Goal: Information Seeking & Learning: Understand process/instructions

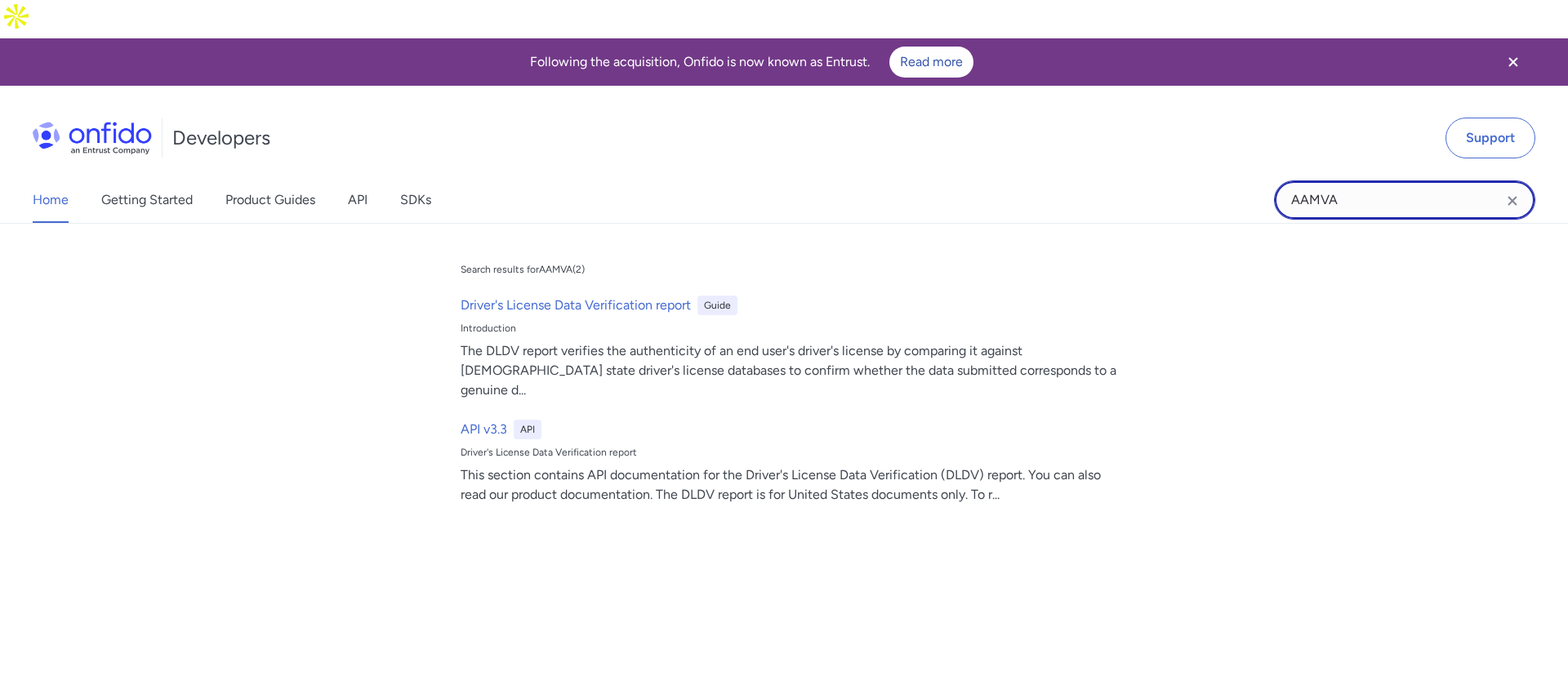
click at [1348, 180] on input "AAMVA" at bounding box center [1404, 200] width 261 height 39
click at [1349, 180] on input "AAMVA" at bounding box center [1404, 200] width 261 height 39
click at [1348, 180] on input "AAMVA" at bounding box center [1404, 200] width 261 height 39
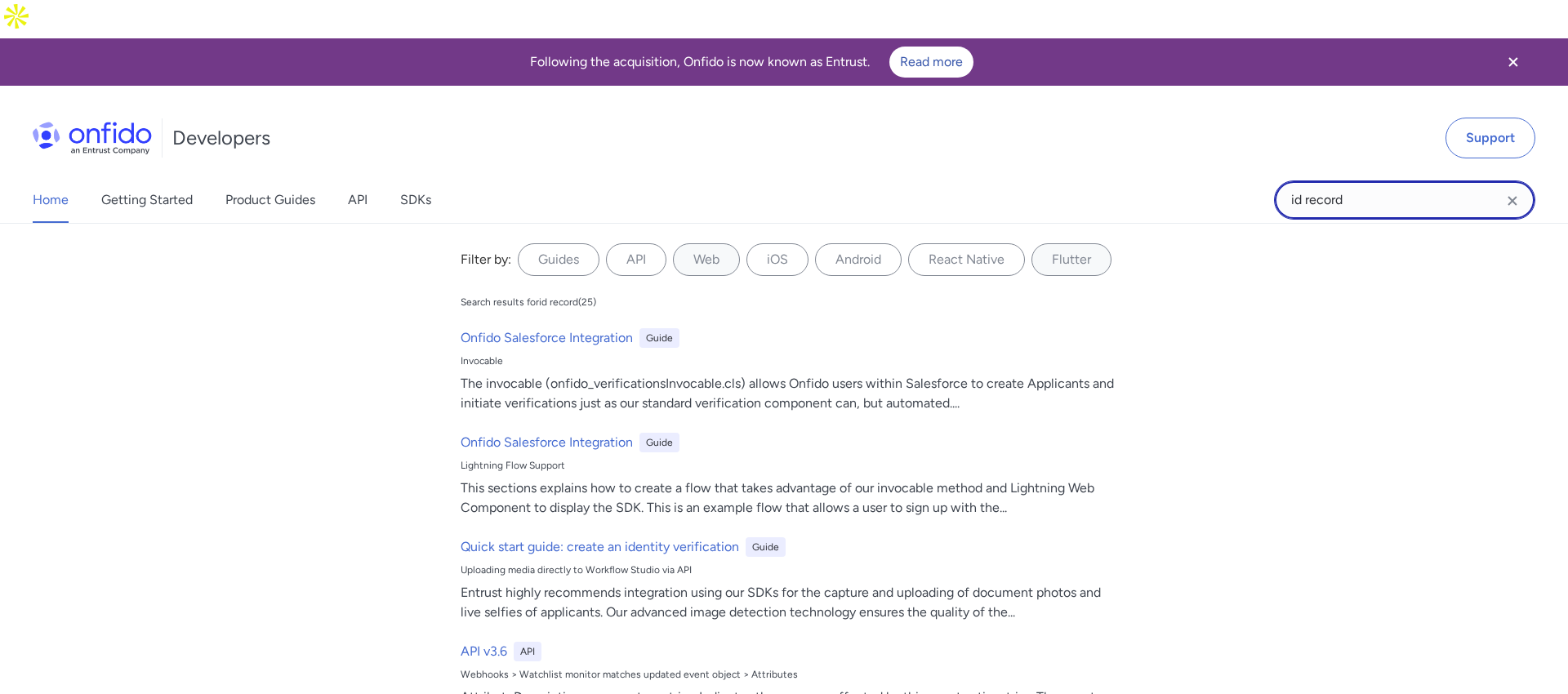
click at [1415, 180] on input "id record" at bounding box center [1404, 200] width 261 height 39
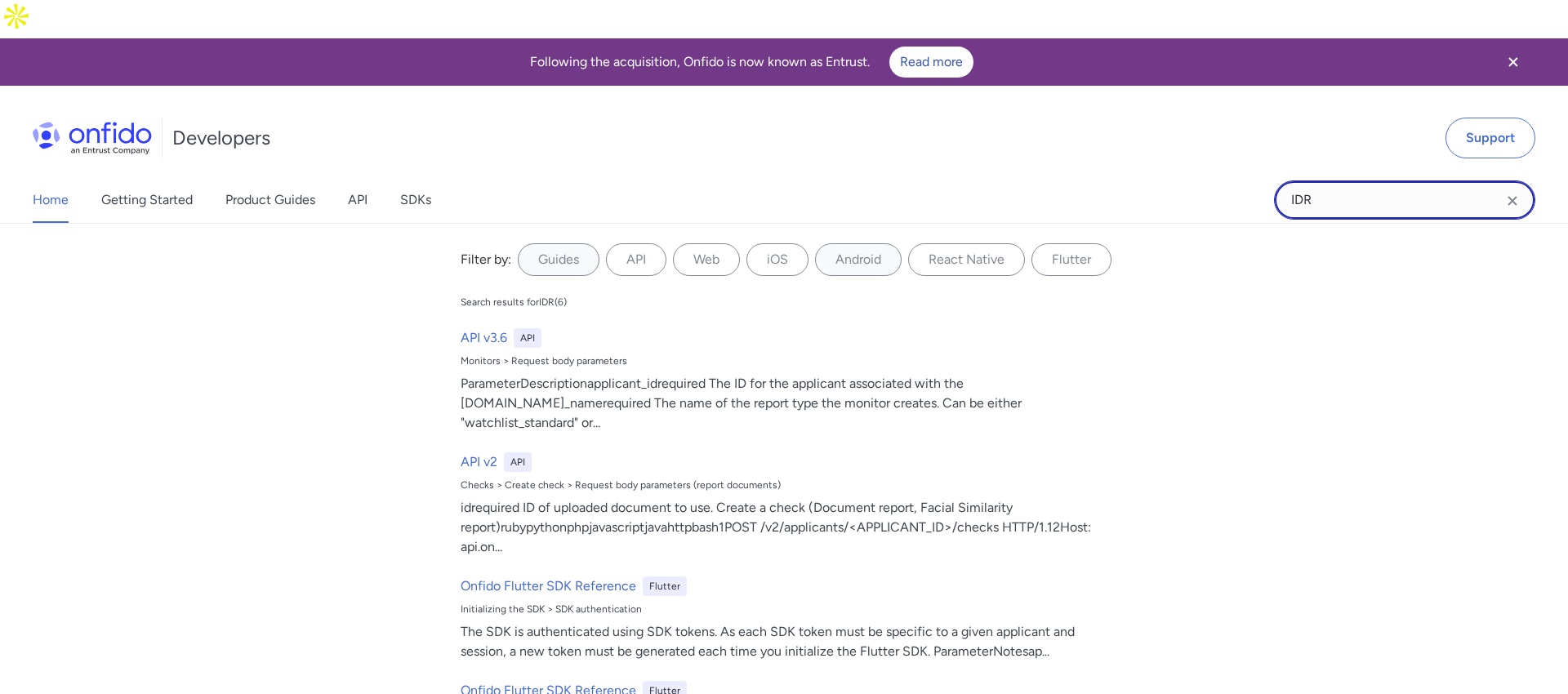
click at [1338, 180] on input "IDR" at bounding box center [1404, 200] width 261 height 39
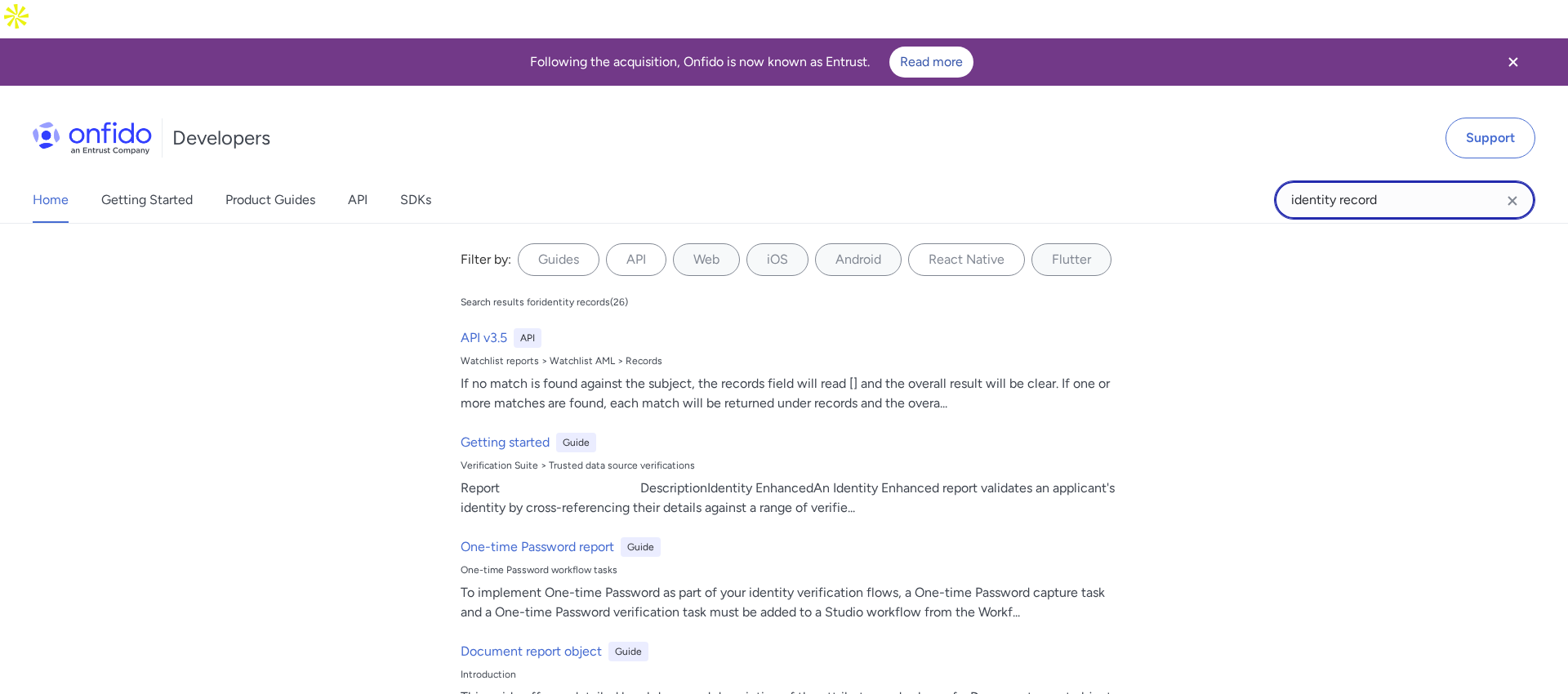
type input "identity record"
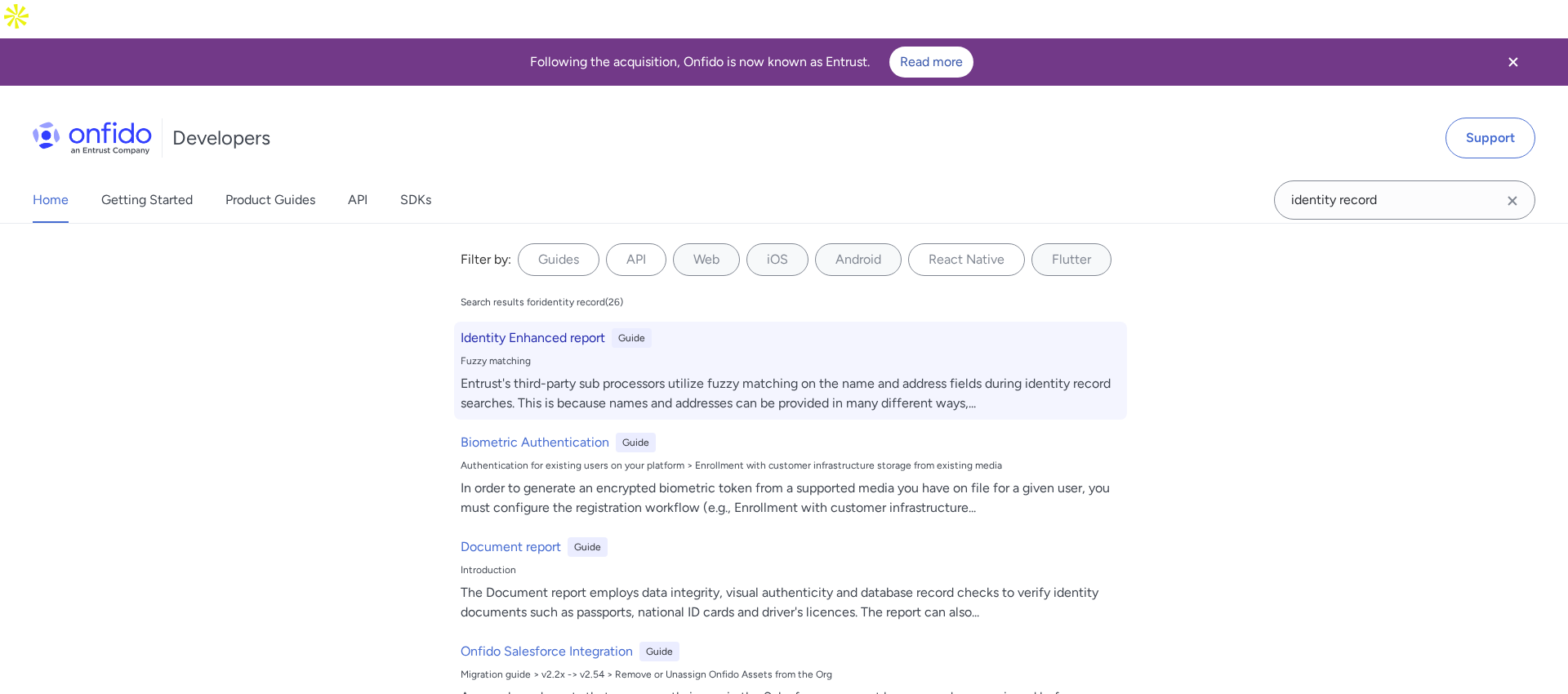
click at [890, 354] on div "Fuzzy matching" at bounding box center [791, 360] width 660 height 13
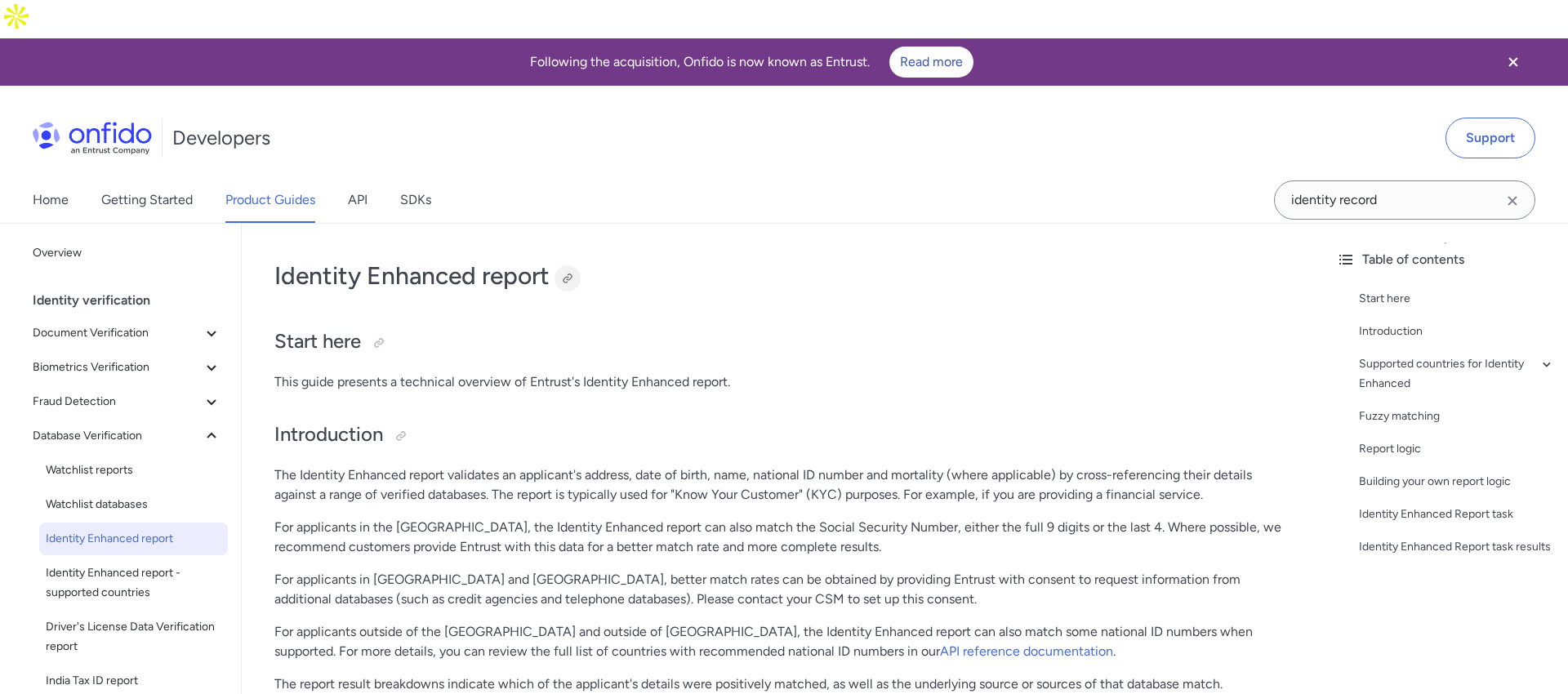
click at [579, 266] on div at bounding box center [567, 278] width 26 height 26
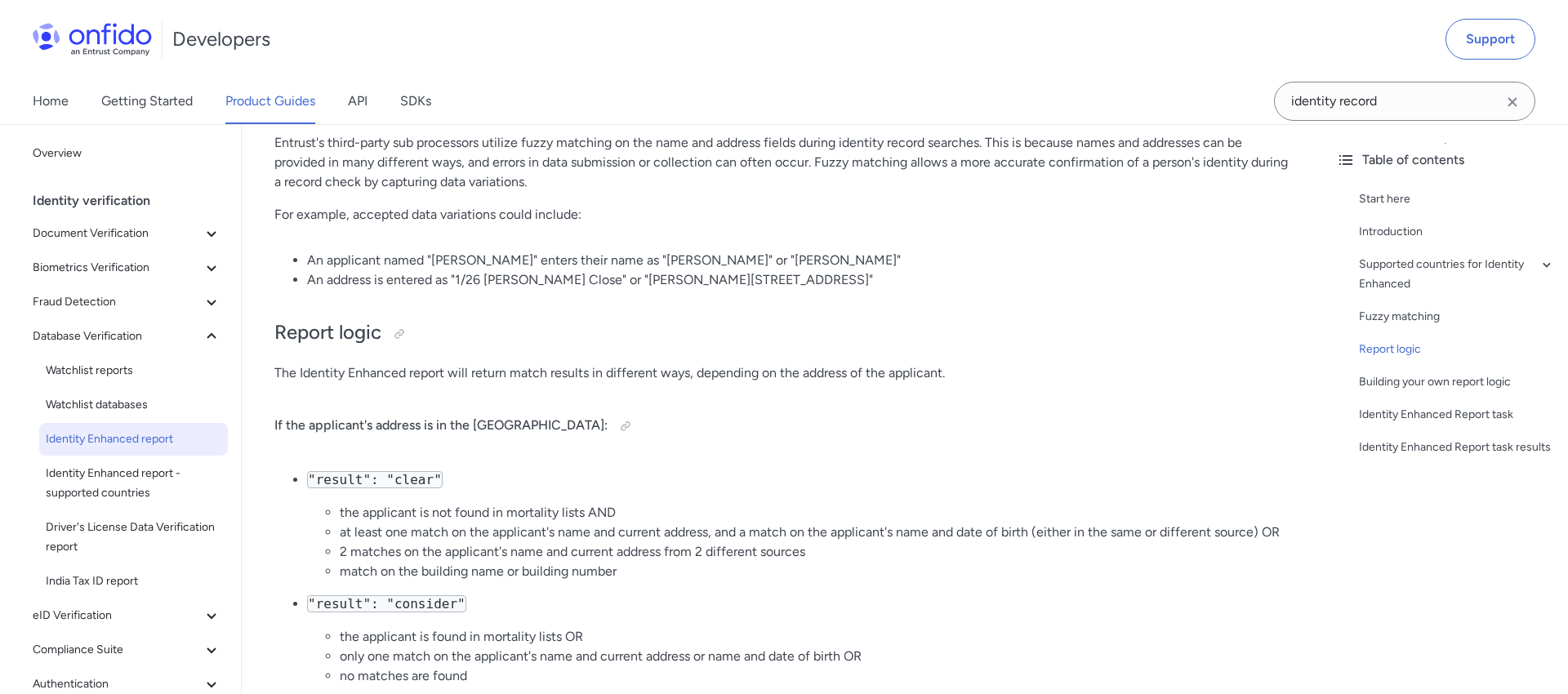
scroll to position [1580, 0]
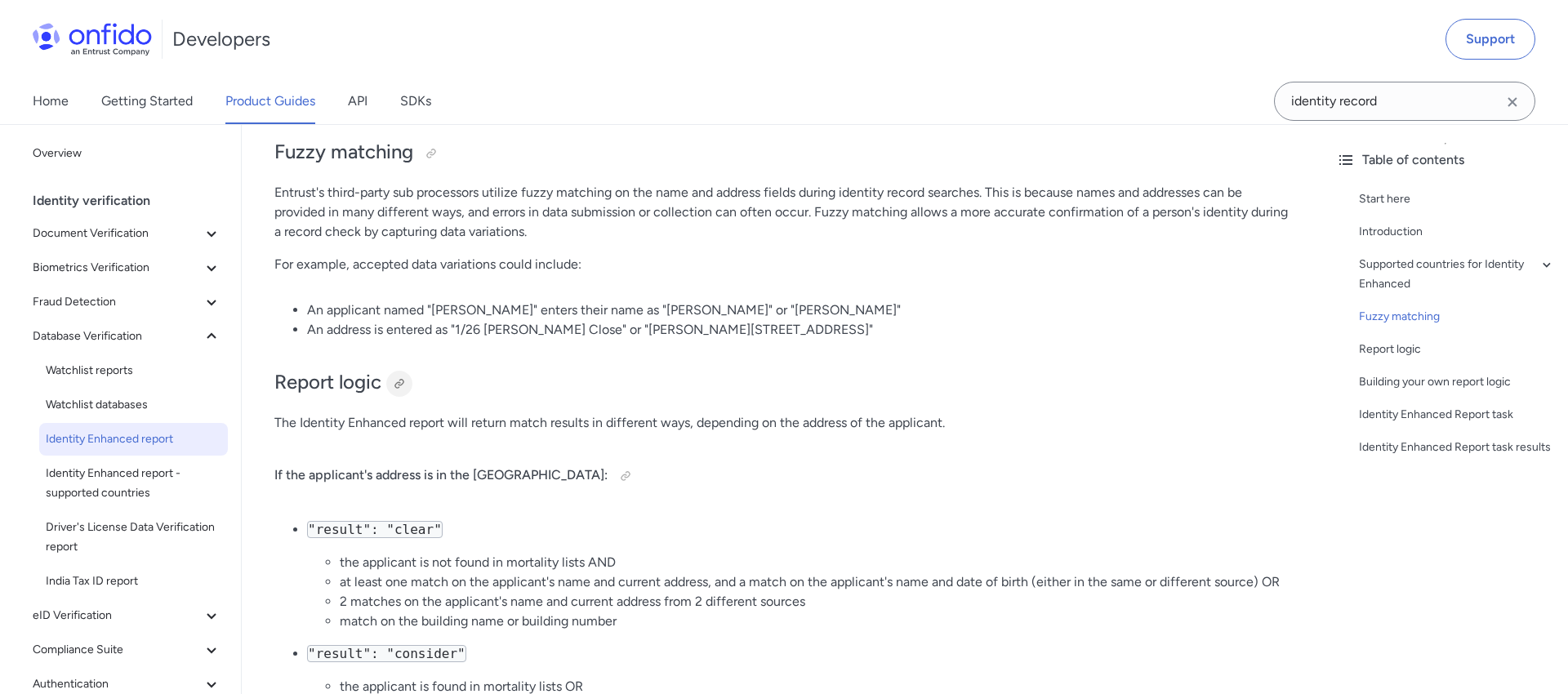
click at [401, 377] on div at bounding box center [398, 383] width 13 height 13
drag, startPoint x: 1205, startPoint y: 281, endPoint x: 1258, endPoint y: 274, distance: 53.5
click at [1214, 301] on ul "An applicant named "[PERSON_NAME]" enters their name as "[PERSON_NAME]" or "[PE…" at bounding box center [782, 320] width 1016 height 39
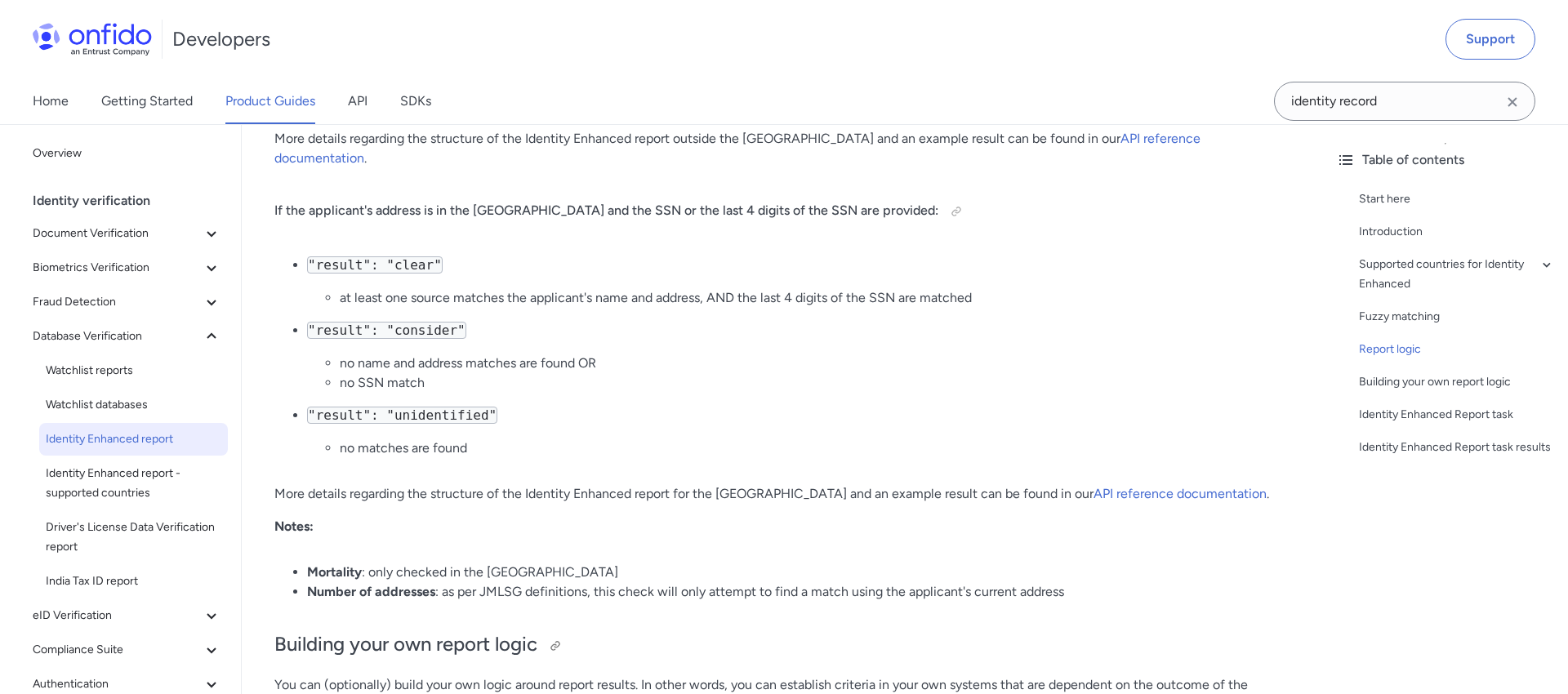
scroll to position [2466, 0]
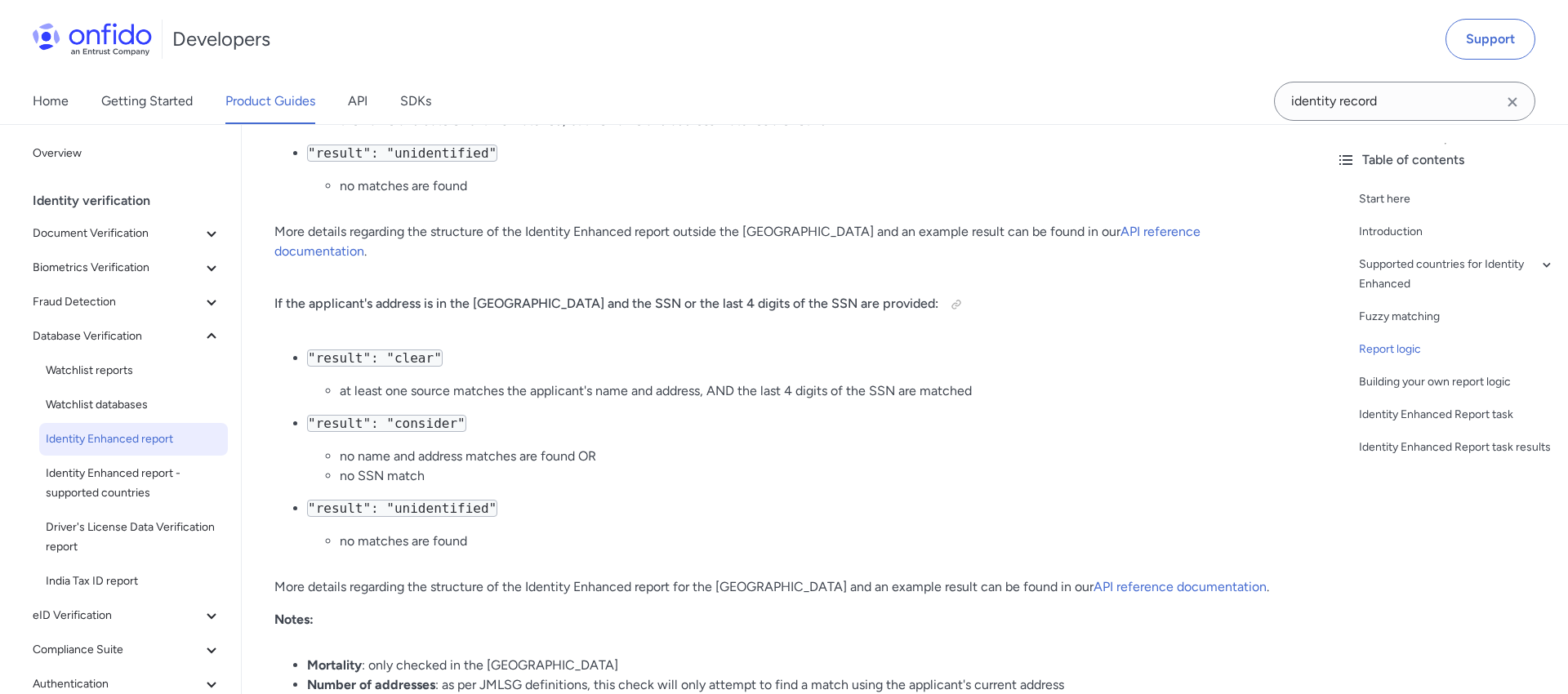
click at [837, 466] on li "no SSN match" at bounding box center [815, 476] width 951 height 19
click at [803, 291] on h4 "If the applicant's address is in the [GEOGRAPHIC_DATA] and the SSN or the last …" at bounding box center [782, 304] width 1016 height 26
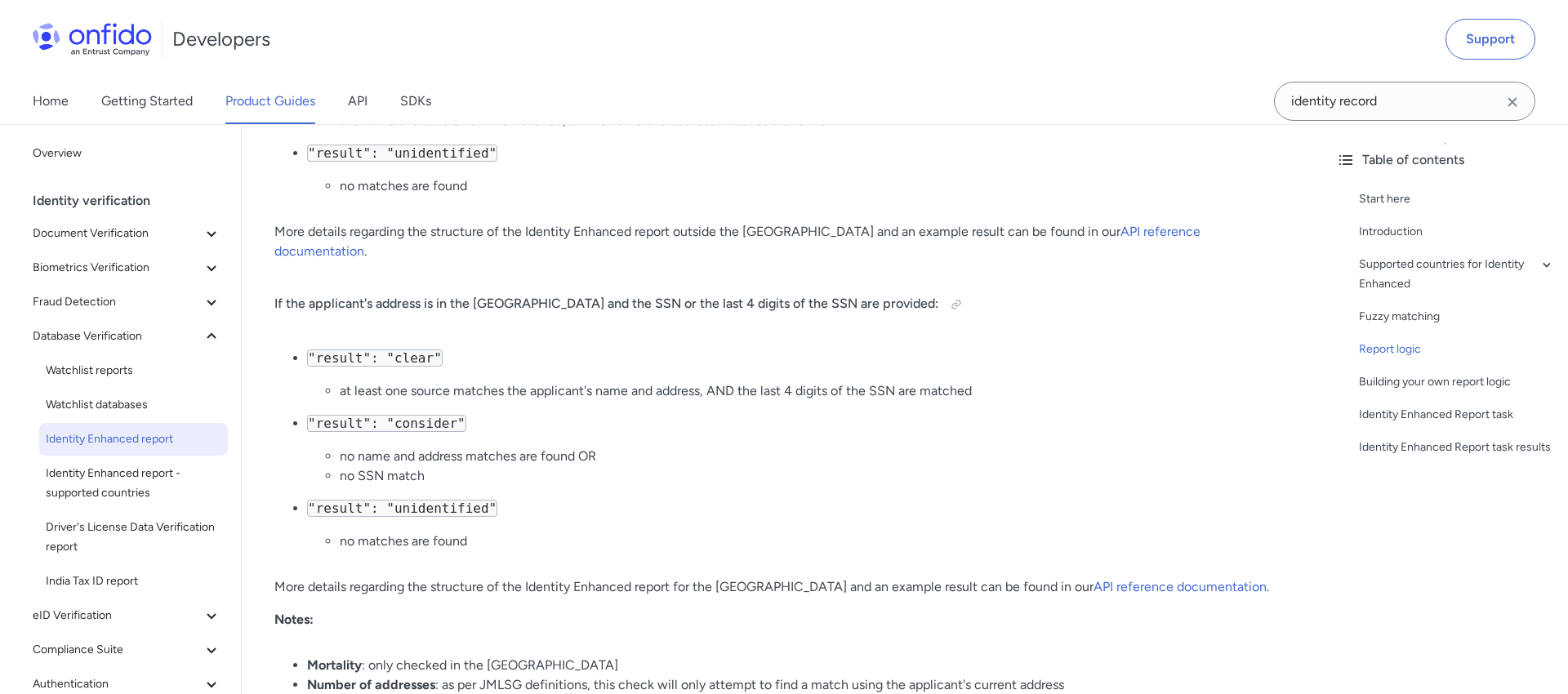
click at [825, 348] on li ""result": "clear" at least one source matches the applicant's name and address,…" at bounding box center [799, 375] width 984 height 53
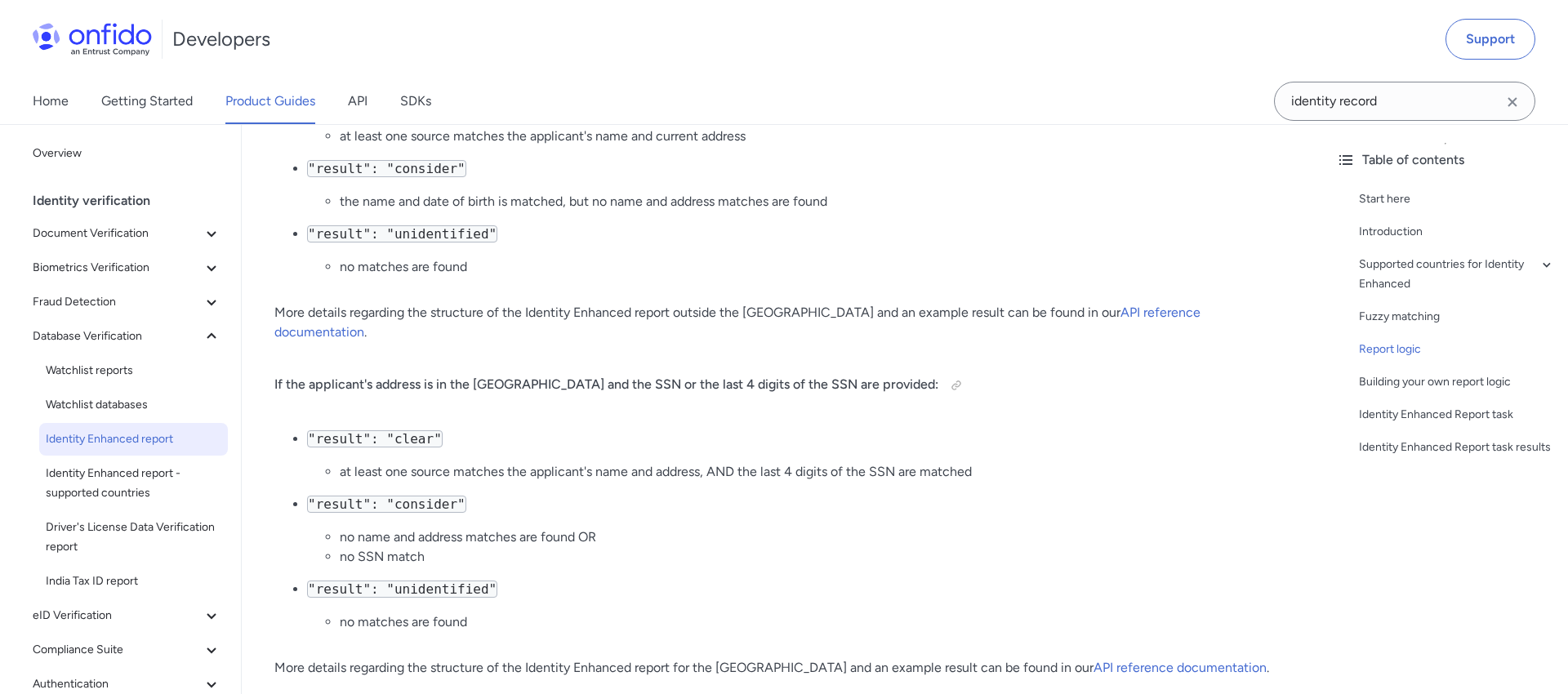
scroll to position [2425, 0]
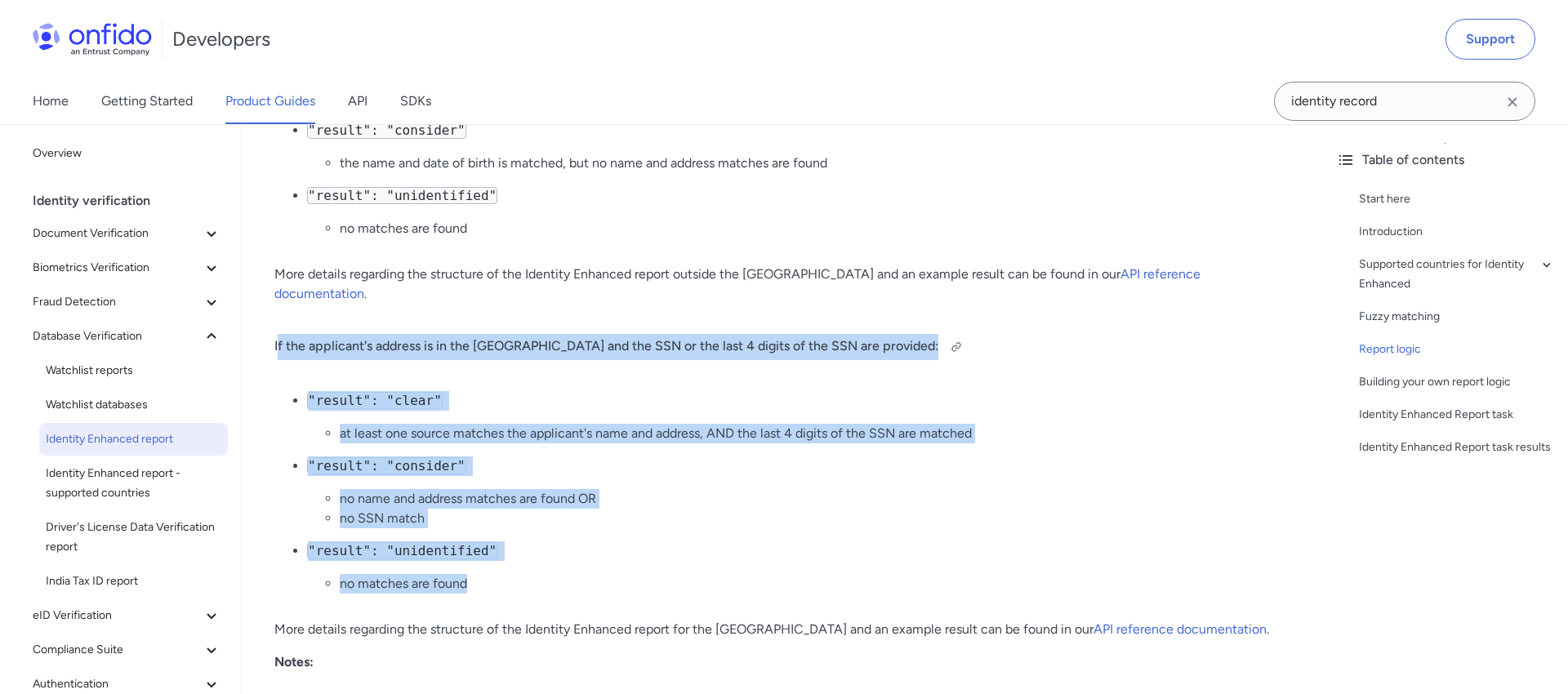
drag, startPoint x: 534, startPoint y: 527, endPoint x: 280, endPoint y: 286, distance: 350.1
click at [280, 286] on div "Identity Enhanced report Start here This guide presents a technical overview of…" at bounding box center [782, 638] width 1016 height 5638
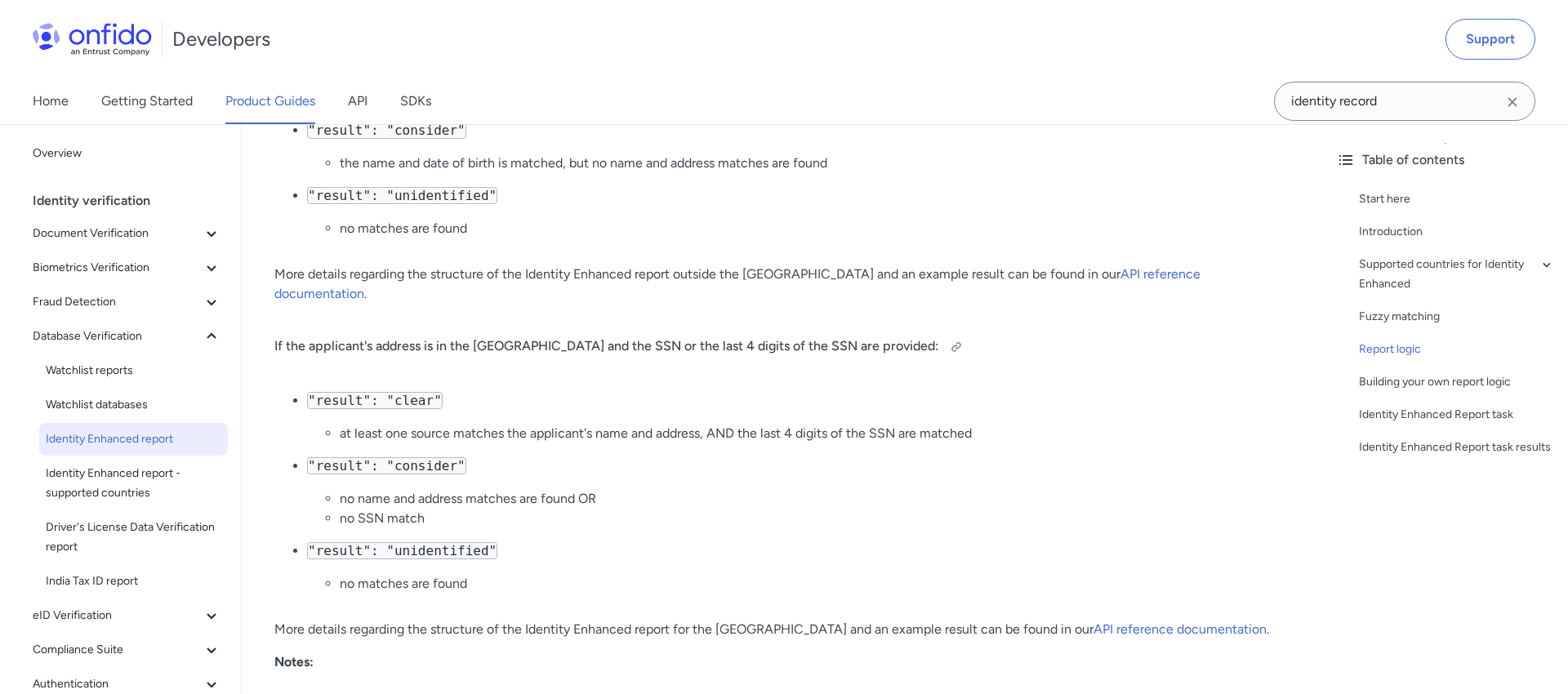
click at [280, 334] on h4 "If the applicant's address is in the [GEOGRAPHIC_DATA] and the SSN or the last …" at bounding box center [782, 347] width 1016 height 26
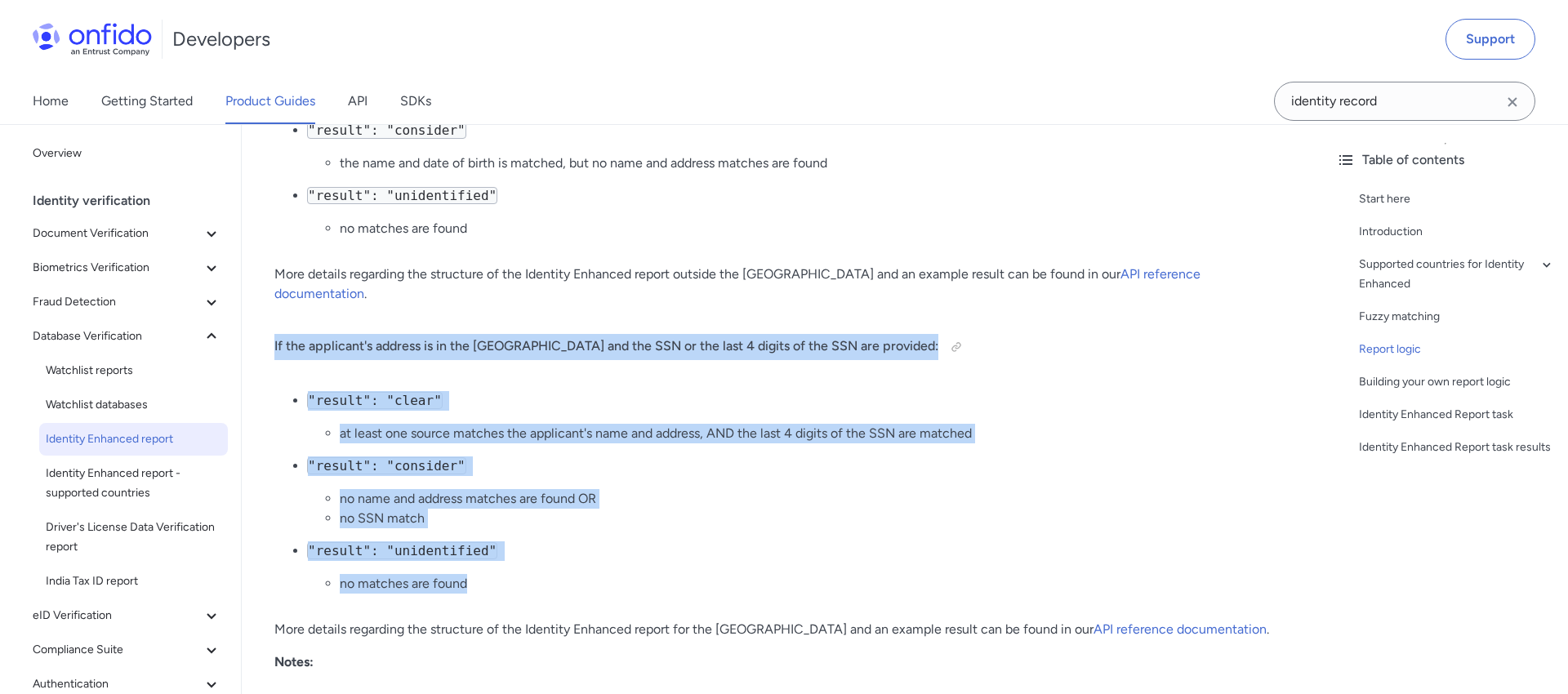
drag, startPoint x: 275, startPoint y: 286, endPoint x: 526, endPoint y: 526, distance: 347.3
click at [526, 526] on div "Identity Enhanced report Start here This guide presents a technical overview of…" at bounding box center [782, 638] width 1016 height 5638
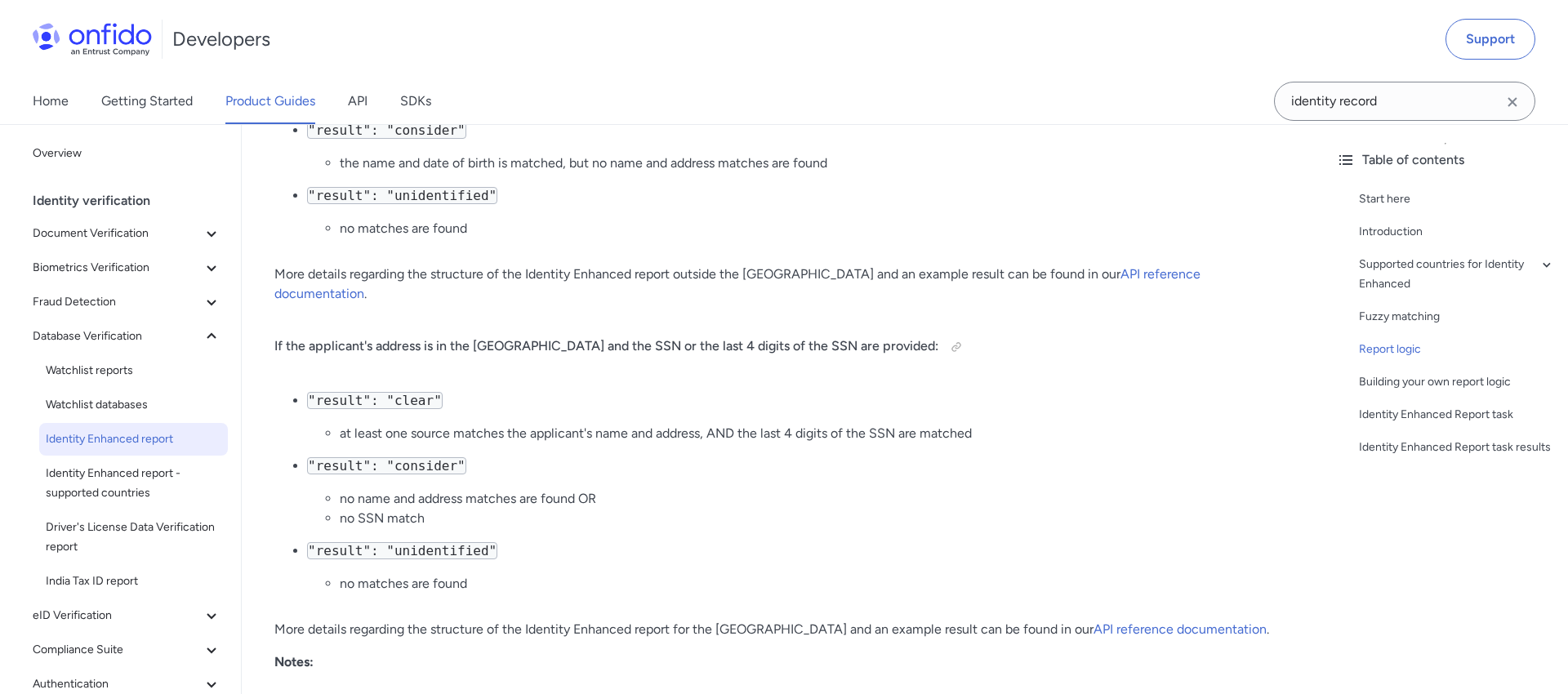
click at [526, 574] on li "no matches are found" at bounding box center [815, 584] width 951 height 19
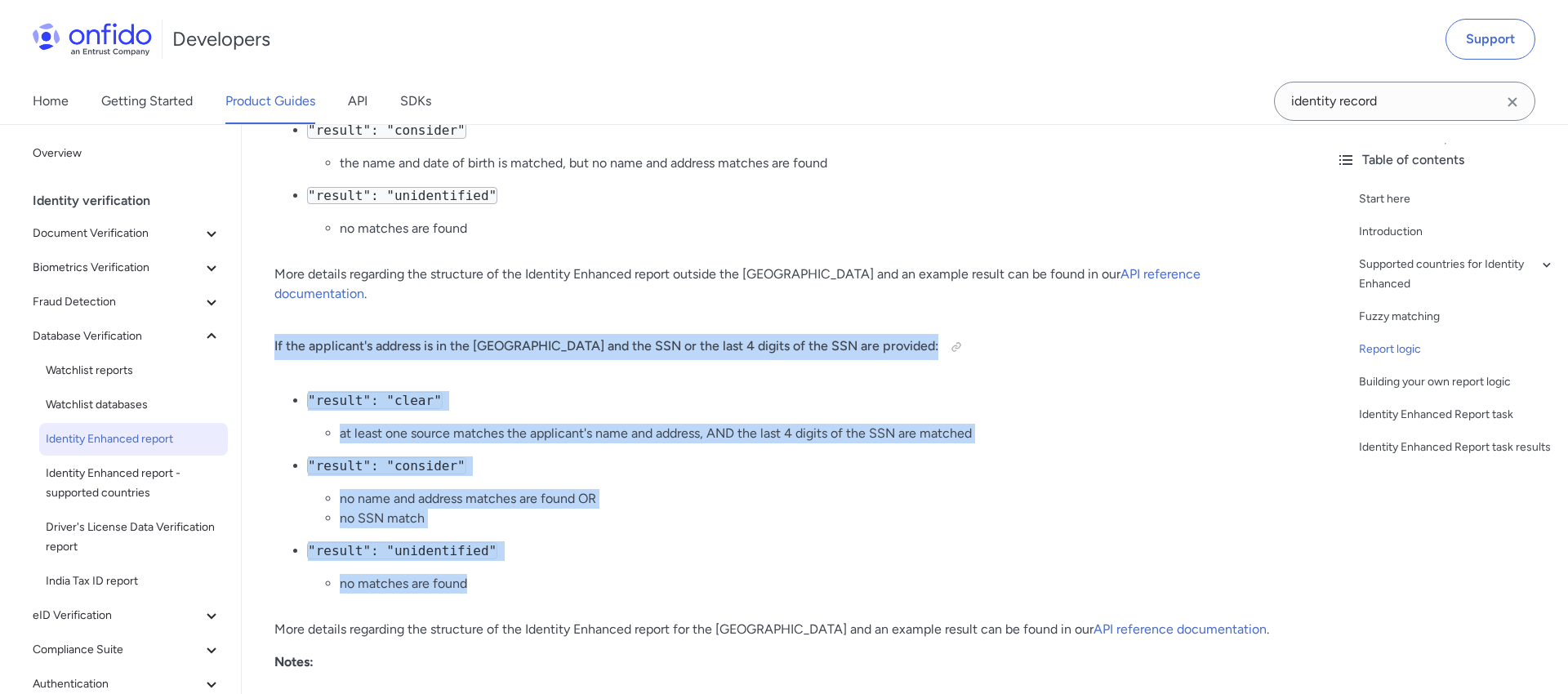
drag, startPoint x: 511, startPoint y: 515, endPoint x: 272, endPoint y: 283, distance: 333.1
click at [272, 283] on div "Identity Enhanced report Start here This guide presents a technical overview of…" at bounding box center [782, 643] width 1081 height 5689
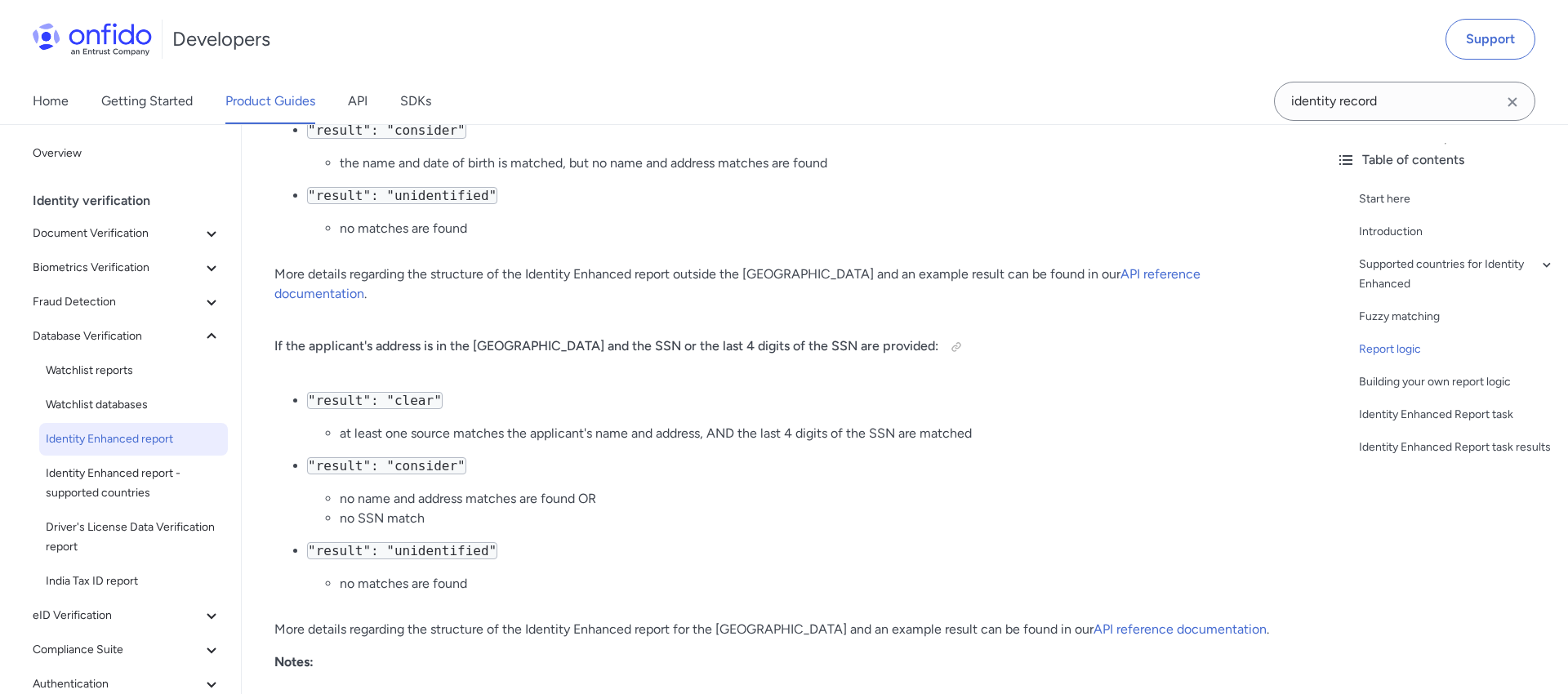
click at [271, 284] on div "Identity Enhanced report Start here This guide presents a technical overview of…" at bounding box center [782, 643] width 1081 height 5689
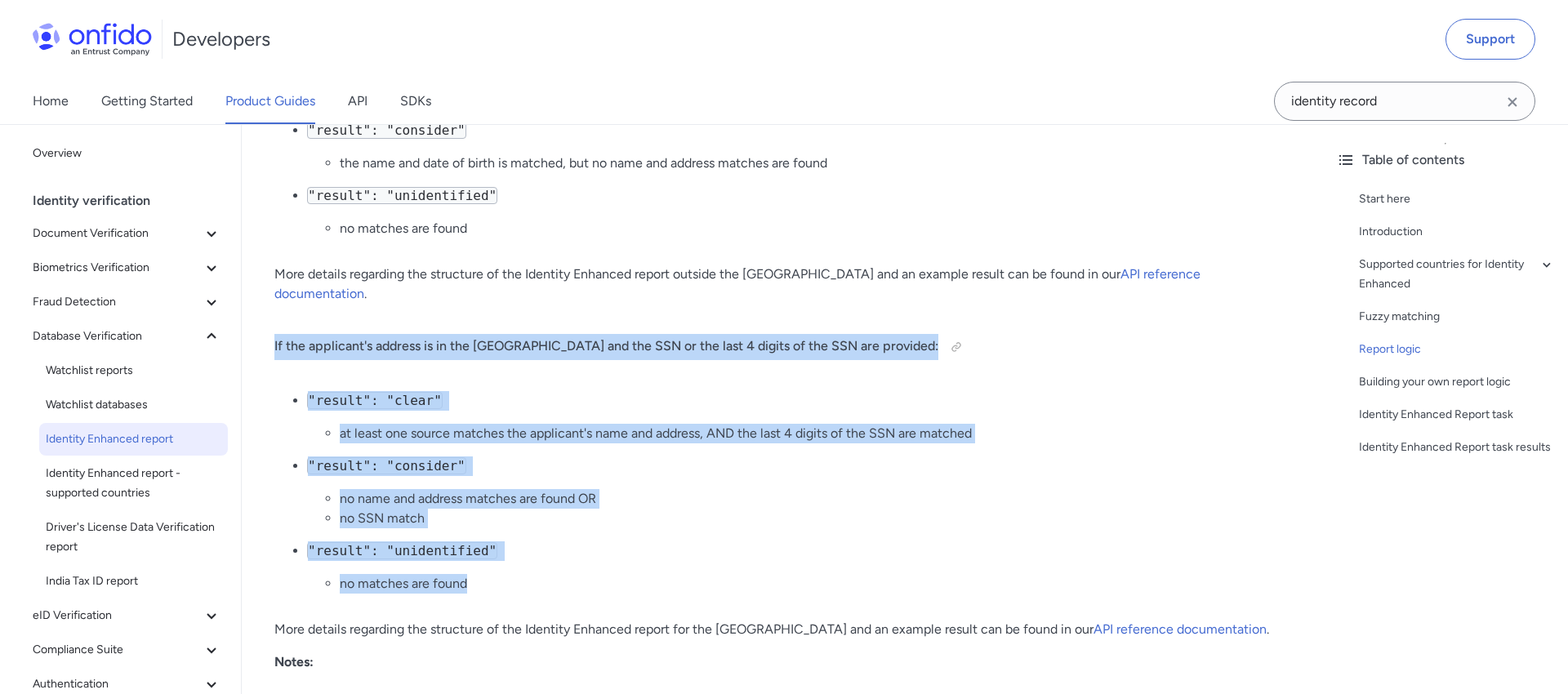
drag, startPoint x: 281, startPoint y: 287, endPoint x: 575, endPoint y: 538, distance: 386.6
click at [575, 539] on div "Identity Enhanced report Start here This guide presents a technical overview of…" at bounding box center [782, 638] width 1016 height 5638
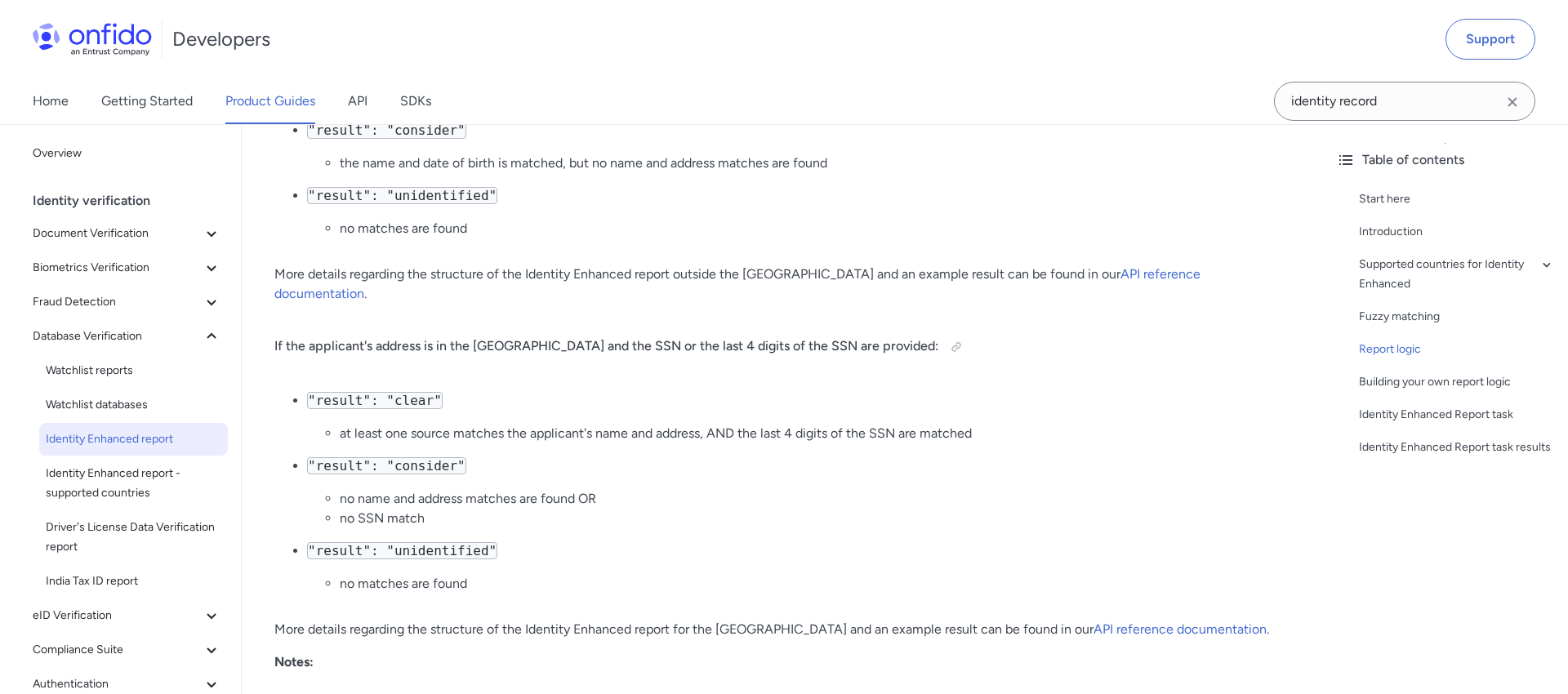
click at [575, 538] on ul ""result": "clear" at least one source matches the applicant's name and address,…" at bounding box center [782, 498] width 1016 height 215
drag, startPoint x: 306, startPoint y: 285, endPoint x: 358, endPoint y: 291, distance: 52.3
click at [357, 291] on div "Identity Enhanced report Start here This guide presents a technical overview of…" at bounding box center [782, 643] width 1081 height 5689
drag, startPoint x: 466, startPoint y: 296, endPoint x: 415, endPoint y: 294, distance: 51.0
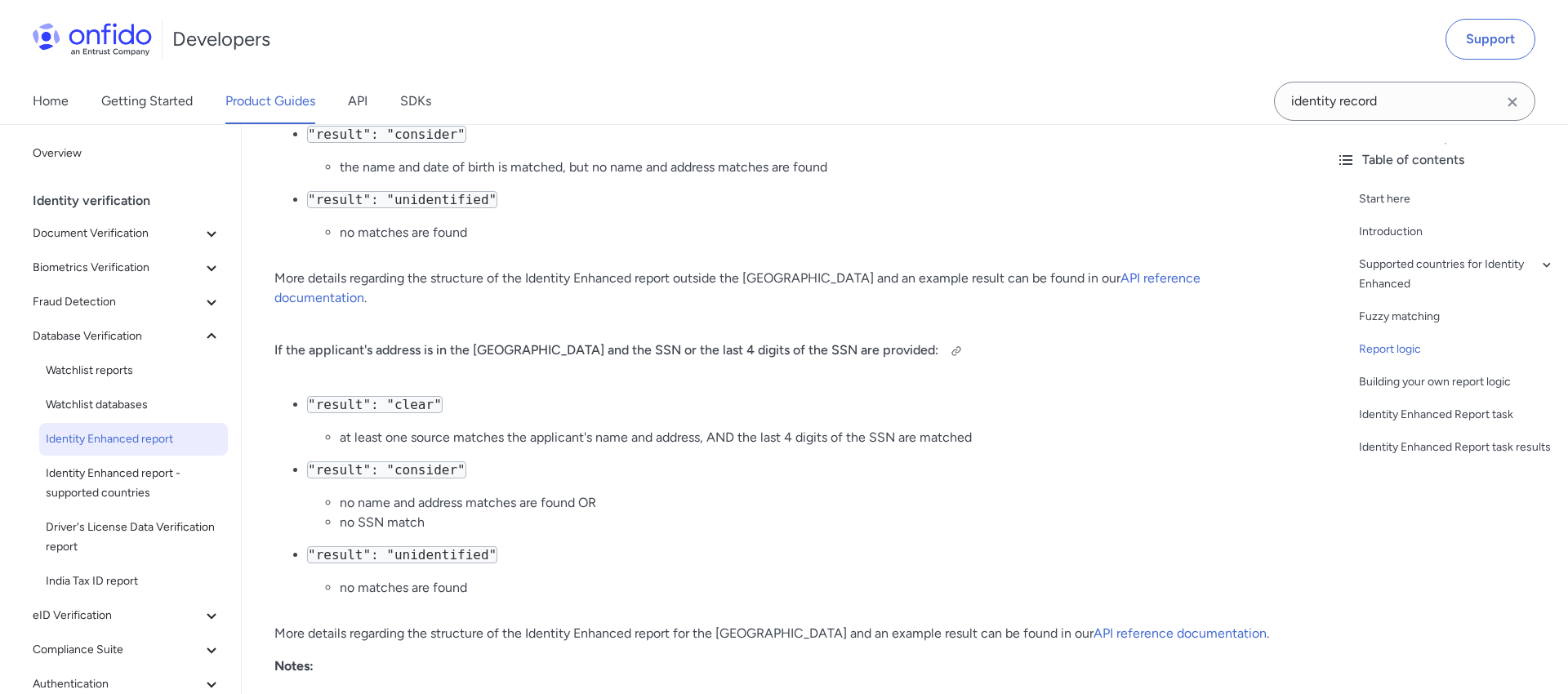
click at [465, 338] on h4 "If the applicant's address is in the [GEOGRAPHIC_DATA] and the SSN or the last …" at bounding box center [782, 350] width 1016 height 26
drag, startPoint x: 342, startPoint y: 292, endPoint x: 453, endPoint y: 291, distance: 111.0
click at [467, 338] on h4 "If the applicant's address is in the [GEOGRAPHIC_DATA] and the SSN or the last …" at bounding box center [782, 350] width 1016 height 26
drag, startPoint x: 423, startPoint y: 294, endPoint x: 568, endPoint y: 293, distance: 145.0
click at [567, 338] on h4 "If the applicant's address is in the [GEOGRAPHIC_DATA] and the SSN or the last …" at bounding box center [782, 350] width 1016 height 26
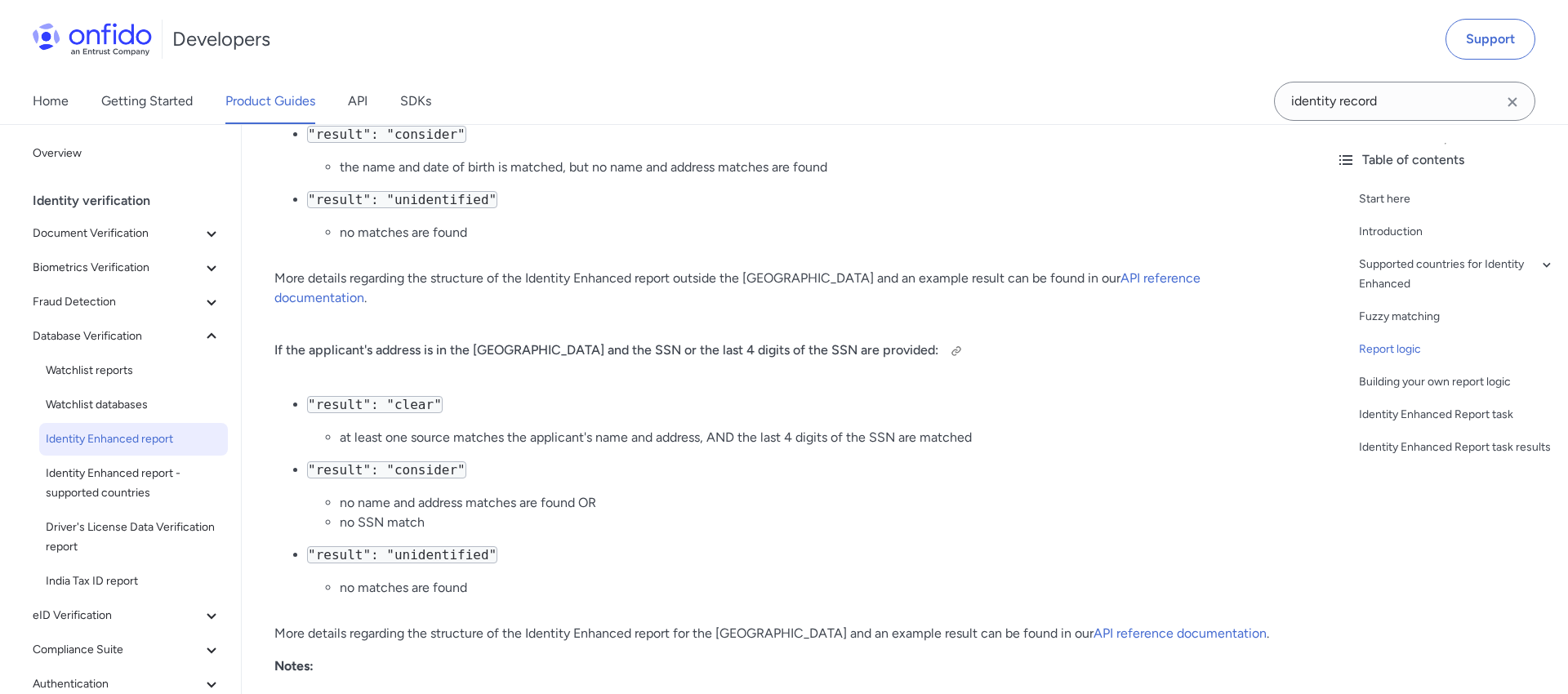
drag, startPoint x: 625, startPoint y: 293, endPoint x: 570, endPoint y: 294, distance: 55.0
click at [621, 338] on h4 "If the applicant's address is in the [GEOGRAPHIC_DATA] and the SSN or the last …" at bounding box center [782, 350] width 1016 height 26
drag, startPoint x: 572, startPoint y: 296, endPoint x: 714, endPoint y: 287, distance: 142.3
click at [697, 338] on h4 "If the applicant's address is in the [GEOGRAPHIC_DATA] and the SSN or the last …" at bounding box center [782, 350] width 1016 height 26
click at [714, 338] on h4 "If the applicant's address is in the [GEOGRAPHIC_DATA] and the SSN or the last …" at bounding box center [782, 350] width 1016 height 26
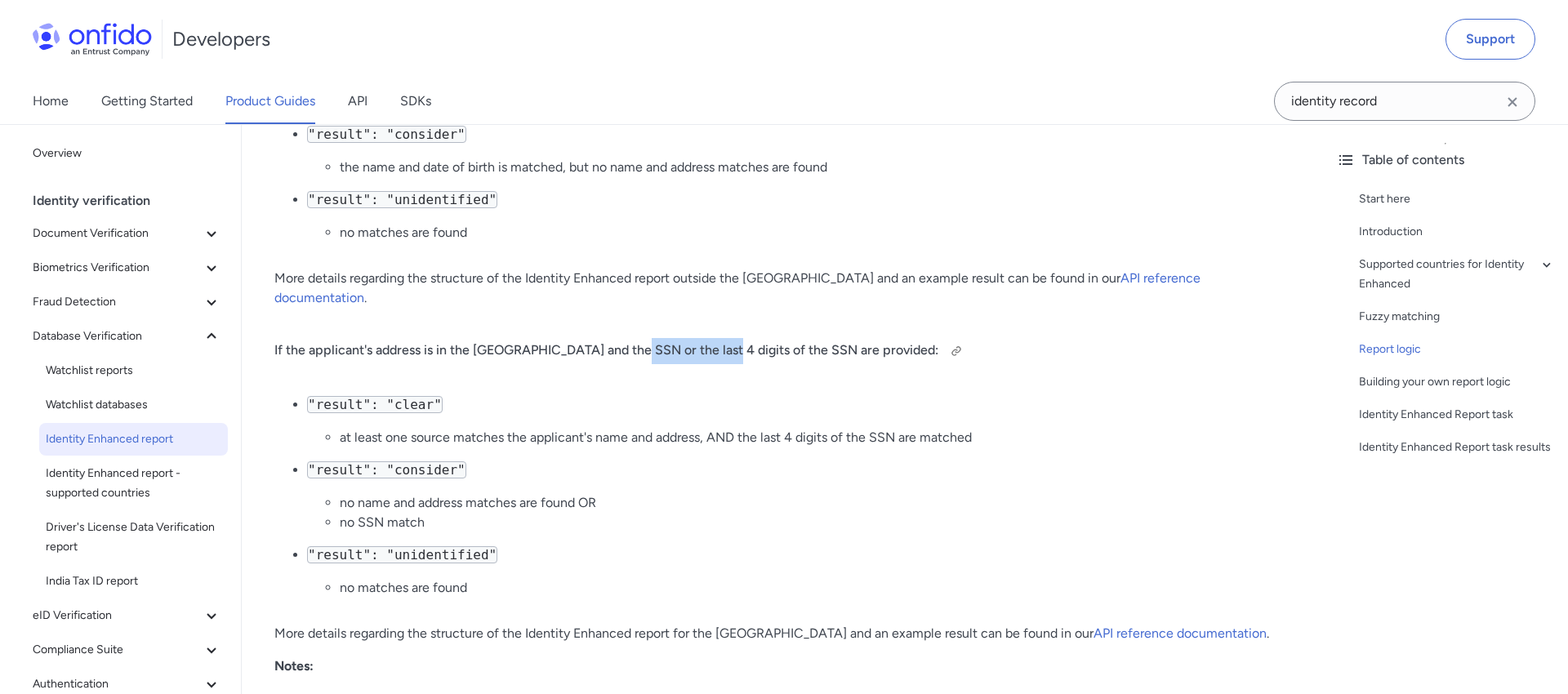
drag, startPoint x: 678, startPoint y: 296, endPoint x: 708, endPoint y: 297, distance: 30.0
click at [709, 338] on h4 "If the applicant's address is in the [GEOGRAPHIC_DATA] and the SSN or the last …" at bounding box center [782, 350] width 1016 height 26
click at [746, 339] on h4 "If the applicant's address is in the [GEOGRAPHIC_DATA] and the SSN or the last …" at bounding box center [782, 351] width 1016 height 26
drag, startPoint x: 419, startPoint y: 384, endPoint x: 577, endPoint y: 384, distance: 158.0
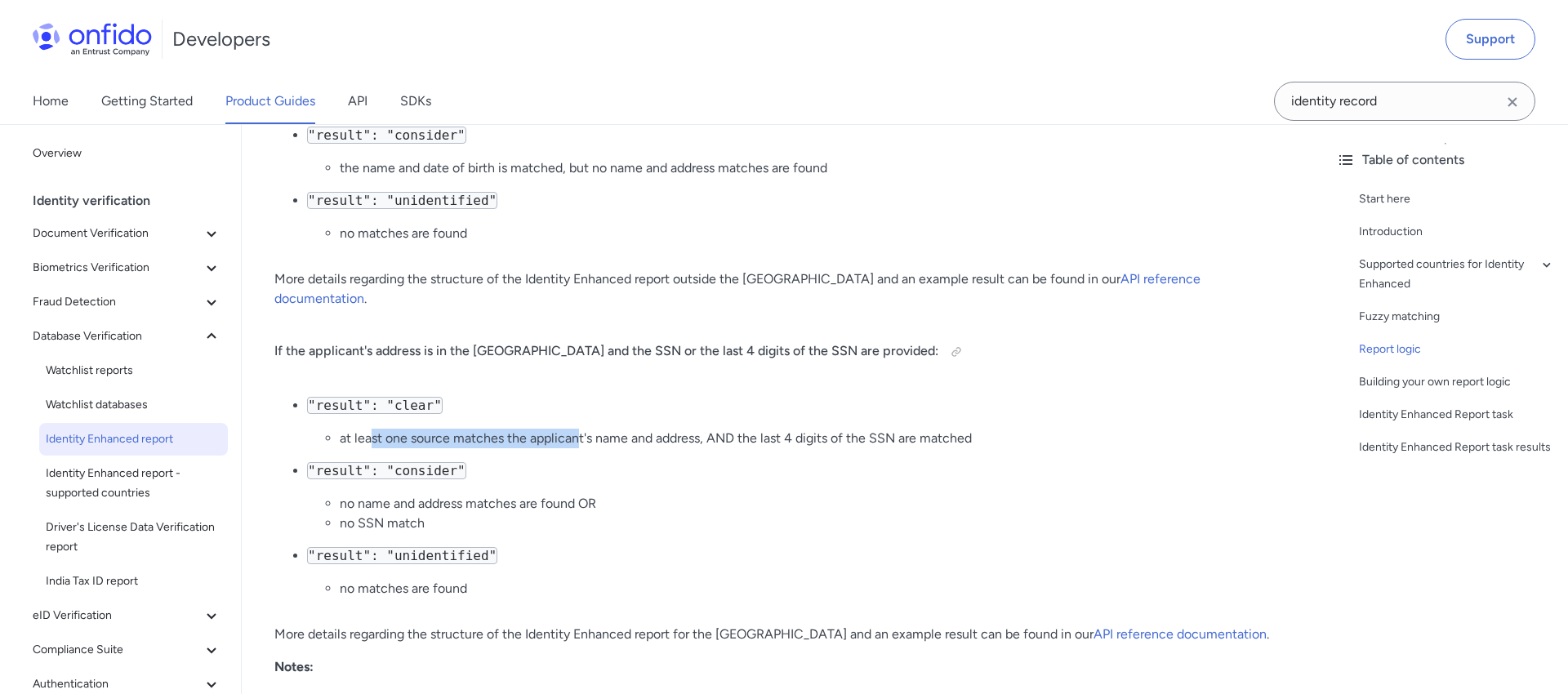
click at [576, 428] on li "at least one source matches the applicant's name and address, AND the last 4 di…" at bounding box center [815, 438] width 951 height 19
drag, startPoint x: 640, startPoint y: 384, endPoint x: 617, endPoint y: 383, distance: 23.0
click at [640, 428] on li "at least one source matches the applicant's name and address, AND the last 4 di…" at bounding box center [815, 438] width 951 height 19
drag, startPoint x: 479, startPoint y: 382, endPoint x: 681, endPoint y: 384, distance: 202.0
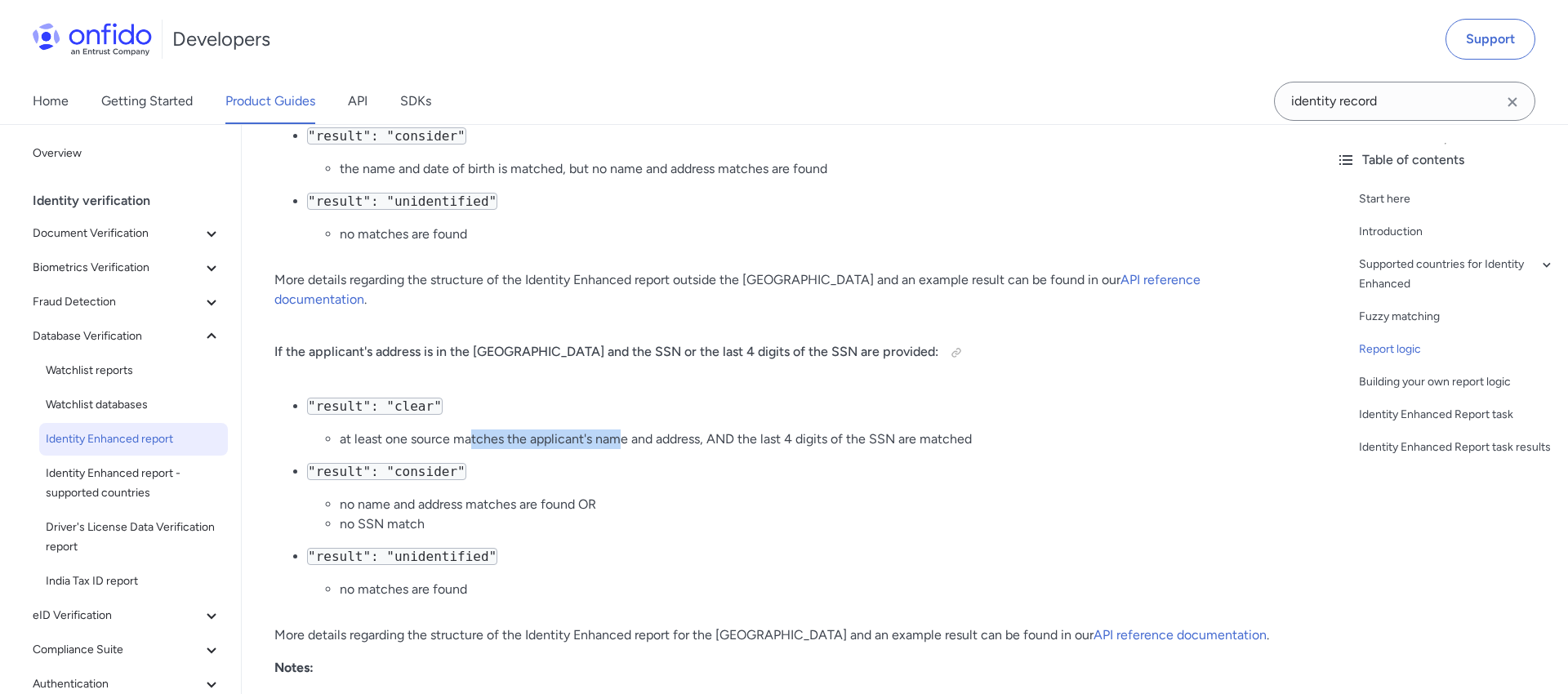
click at [620, 429] on li "at least one source matches the applicant's name and address, AND the last 4 di…" at bounding box center [815, 439] width 951 height 19
click at [680, 429] on li "at least one source matches the applicant's name and address, AND the last 4 di…" at bounding box center [815, 439] width 951 height 19
drag, startPoint x: 622, startPoint y: 380, endPoint x: 803, endPoint y: 383, distance: 181.0
click at [804, 429] on li "at least one source matches the applicant's name and address, AND the last 4 di…" at bounding box center [815, 439] width 951 height 19
click at [825, 429] on li "at least one source matches the applicant's name and address, AND the last 4 di…" at bounding box center [815, 439] width 951 height 19
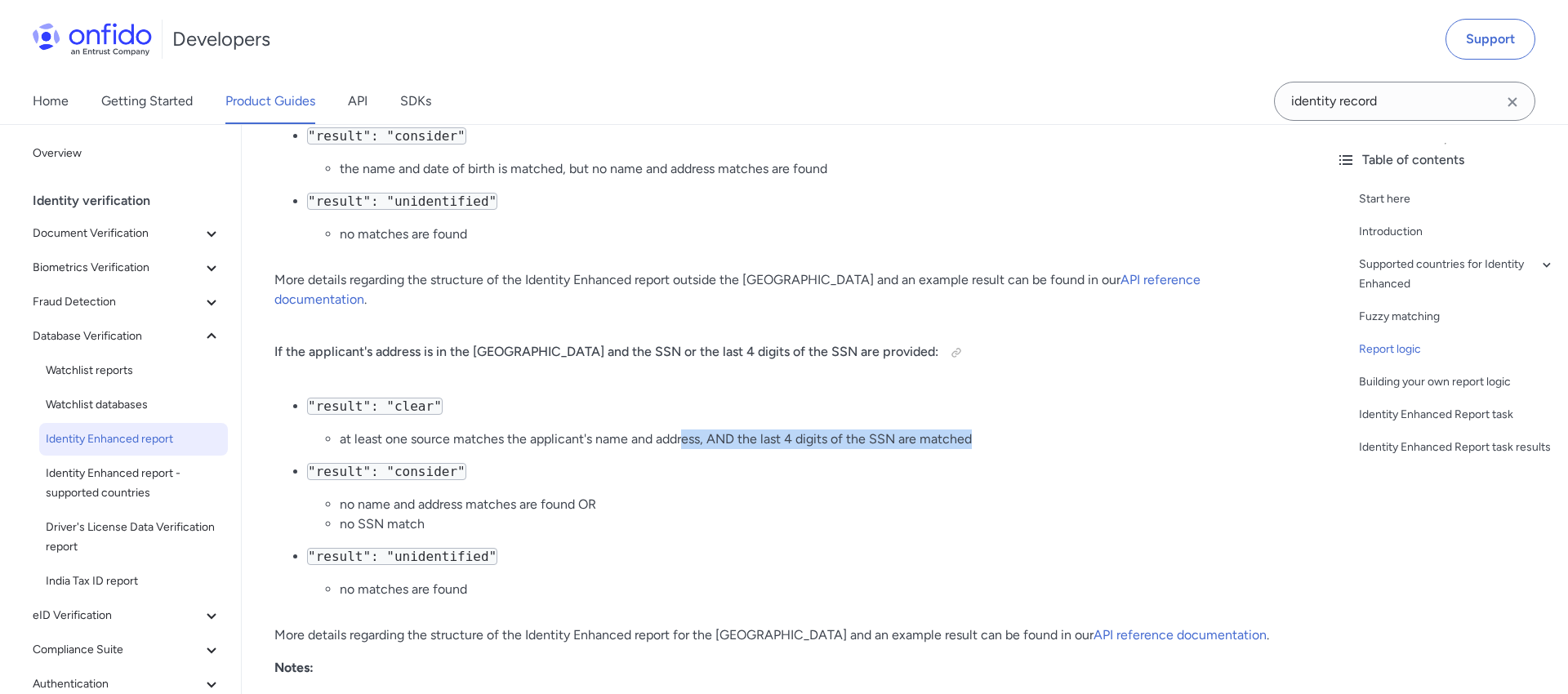
drag, startPoint x: 783, startPoint y: 388, endPoint x: 1021, endPoint y: 389, distance: 238.0
click at [1021, 429] on li "at least one source matches the applicant's name and address, AND the last 4 di…" at bounding box center [815, 439] width 951 height 19
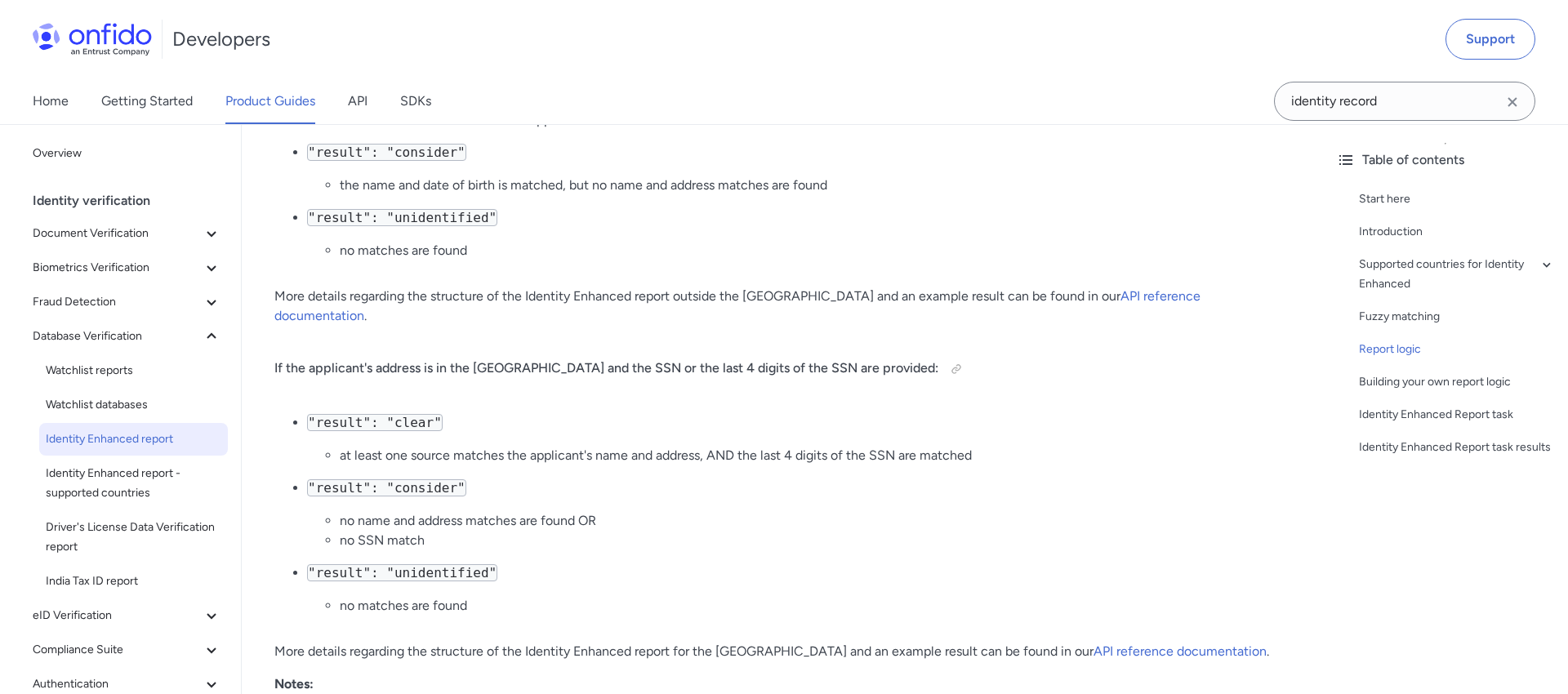
scroll to position [2400, 0]
drag, startPoint x: 399, startPoint y: 468, endPoint x: 614, endPoint y: 473, distance: 215.1
click at [614, 514] on li "no name and address matches are found OR" at bounding box center [815, 524] width 951 height 19
